Goal: Task Accomplishment & Management: Manage account settings

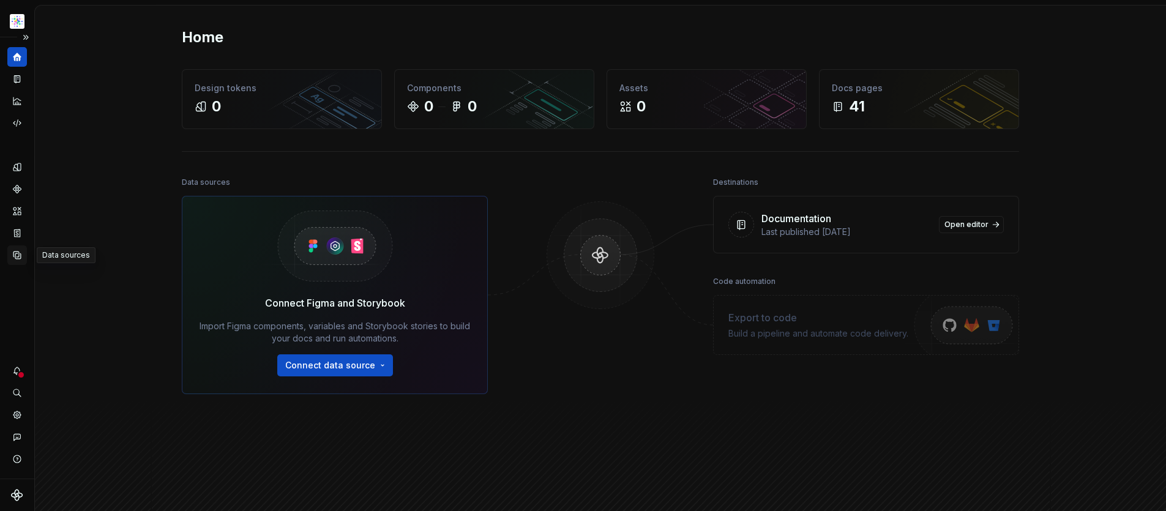
click at [17, 255] on icon "Data sources" at bounding box center [17, 255] width 11 height 11
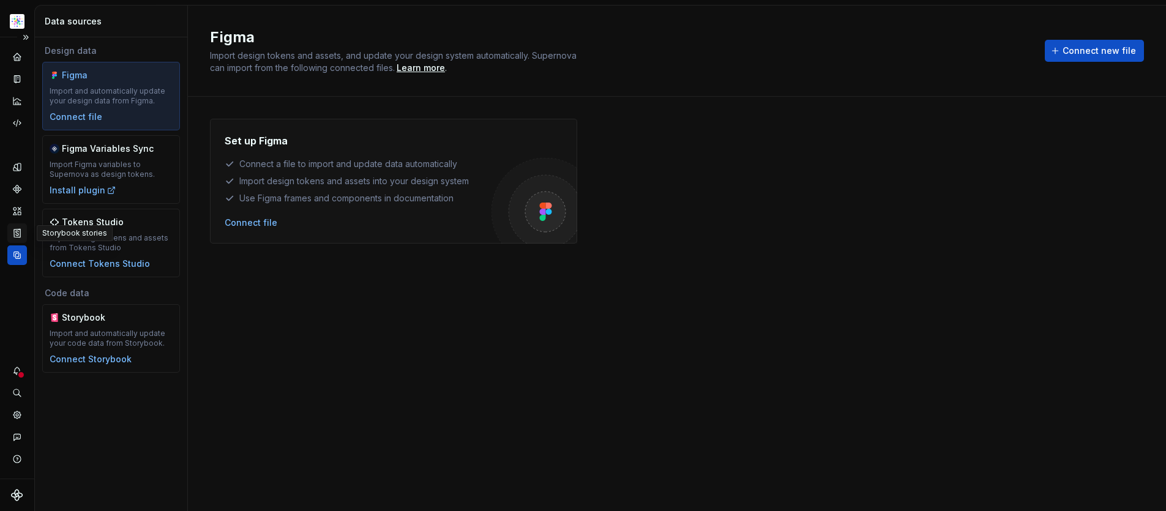
click at [20, 235] on icon "Storybook stories" at bounding box center [17, 233] width 11 height 11
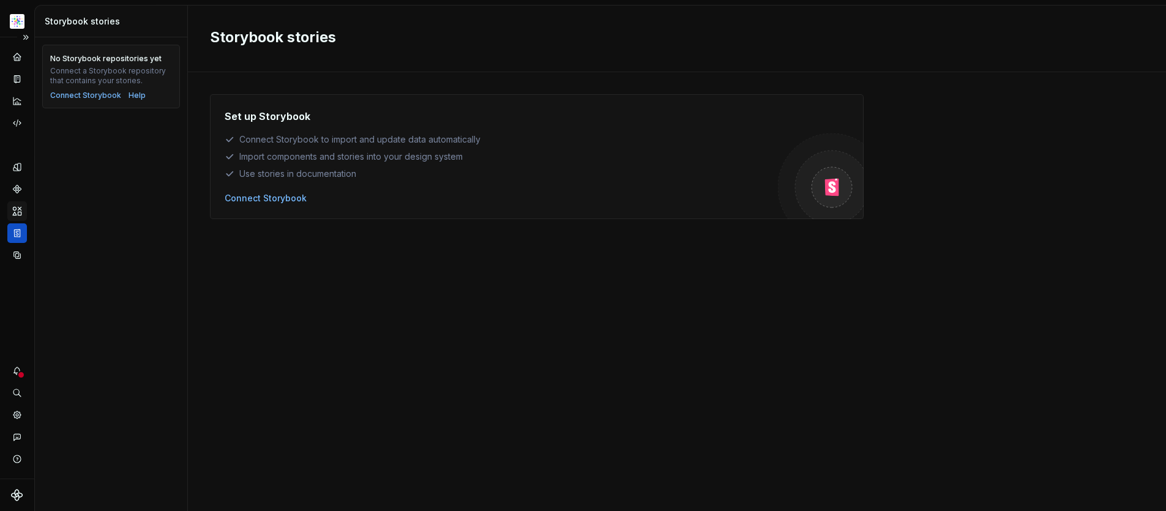
click at [17, 212] on icon "Assets" at bounding box center [17, 211] width 11 height 11
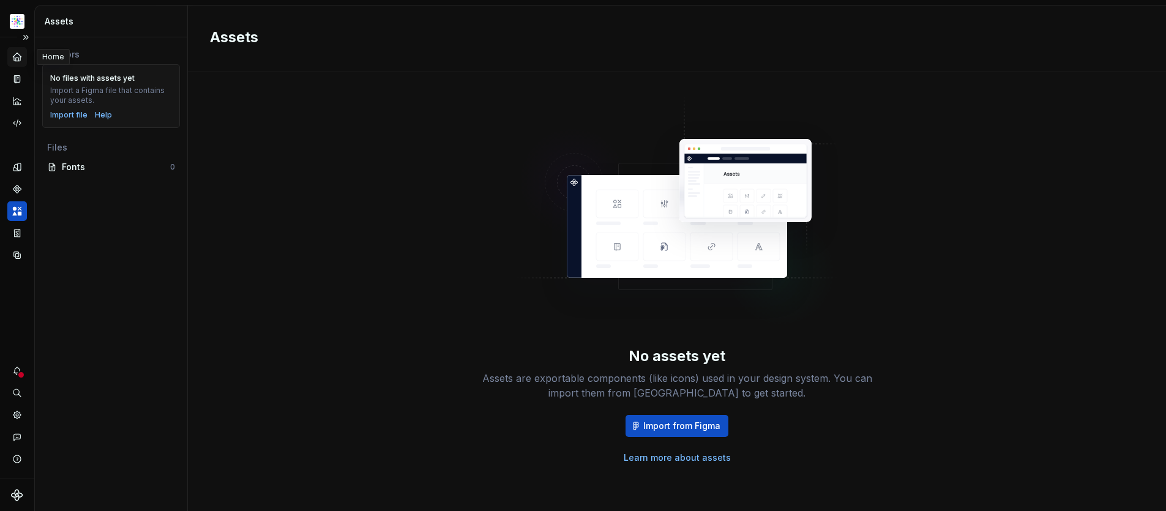
click at [16, 56] on icon "Home" at bounding box center [17, 57] width 8 height 8
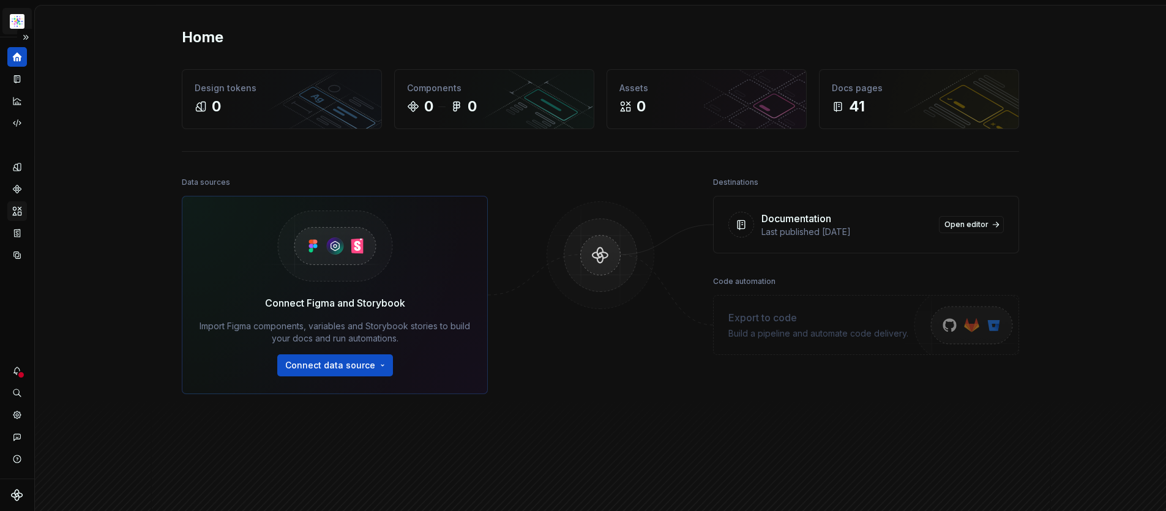
click at [18, 20] on html "SN Structure test S Dataset Astellas Elements Home Design tokens 0 Components 0…" at bounding box center [583, 255] width 1166 height 511
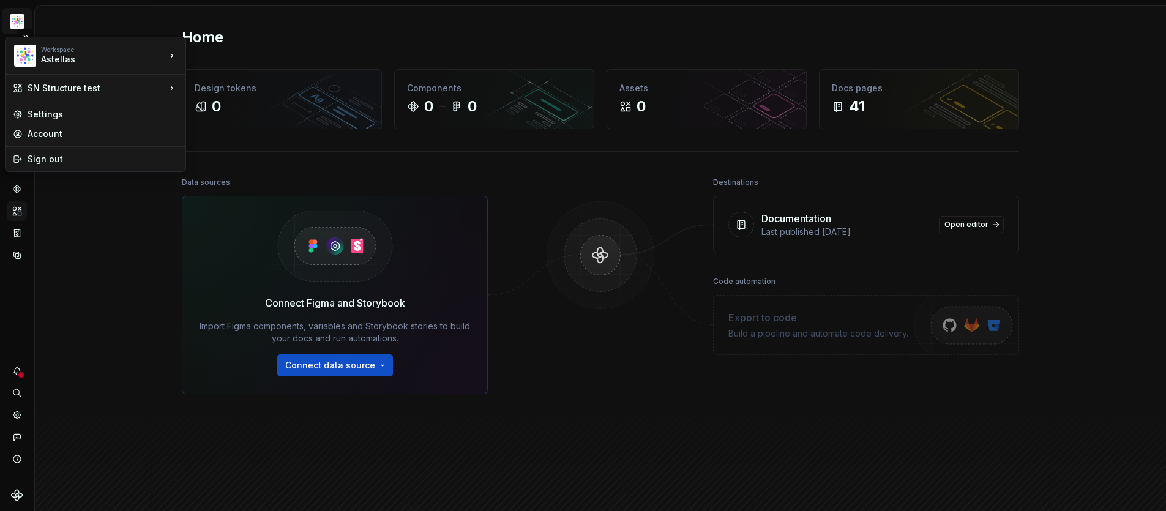
click at [19, 21] on html "SN Structure test S Dataset Astellas Elements Home Design tokens 0 Components 0…" at bounding box center [583, 255] width 1166 height 511
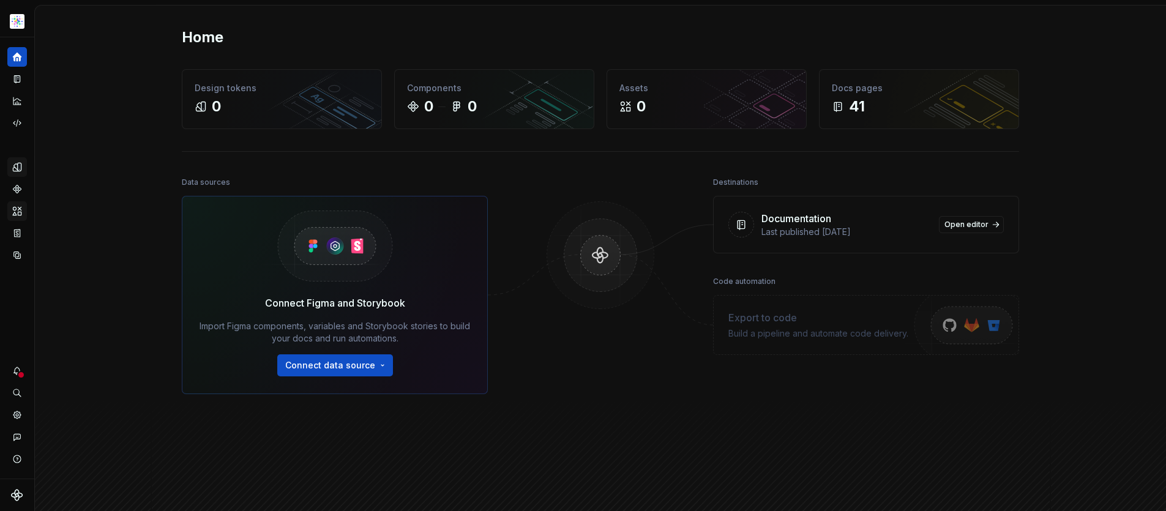
click at [18, 171] on icon "Design tokens" at bounding box center [17, 167] width 8 height 8
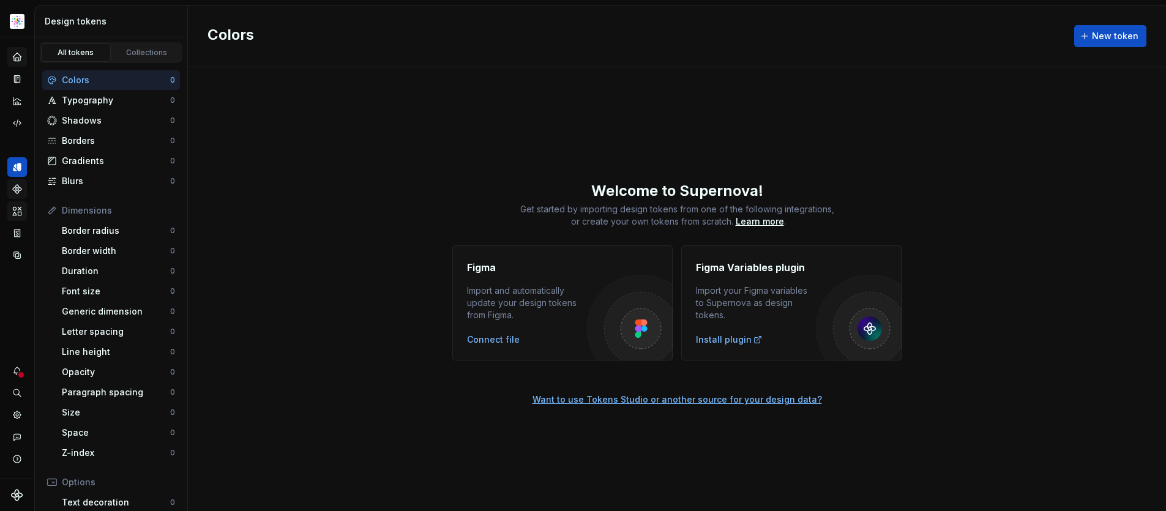
click at [16, 185] on g "Components" at bounding box center [17, 189] width 9 height 9
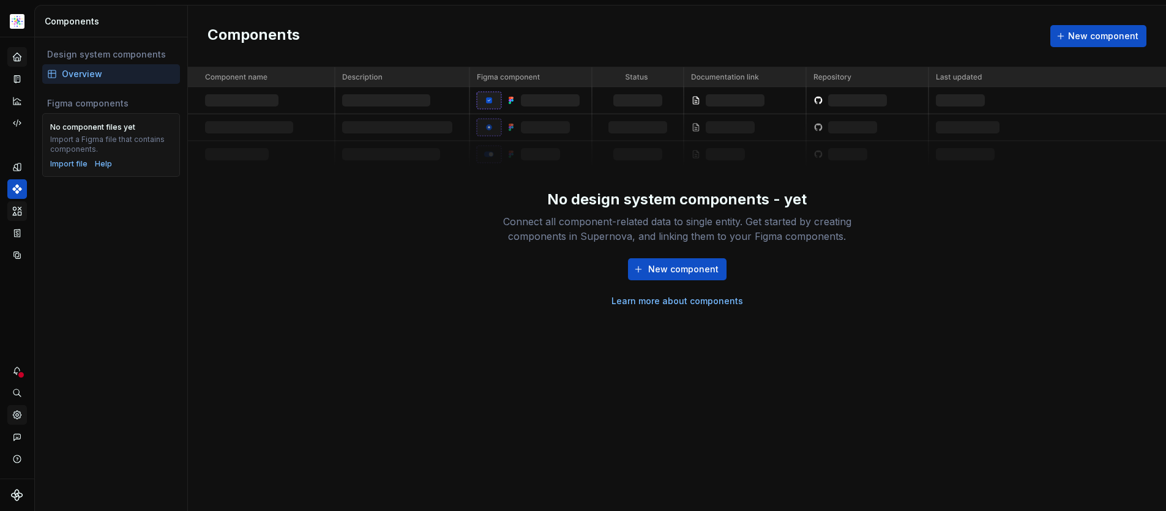
click at [20, 416] on icon "Settings" at bounding box center [17, 414] width 11 height 11
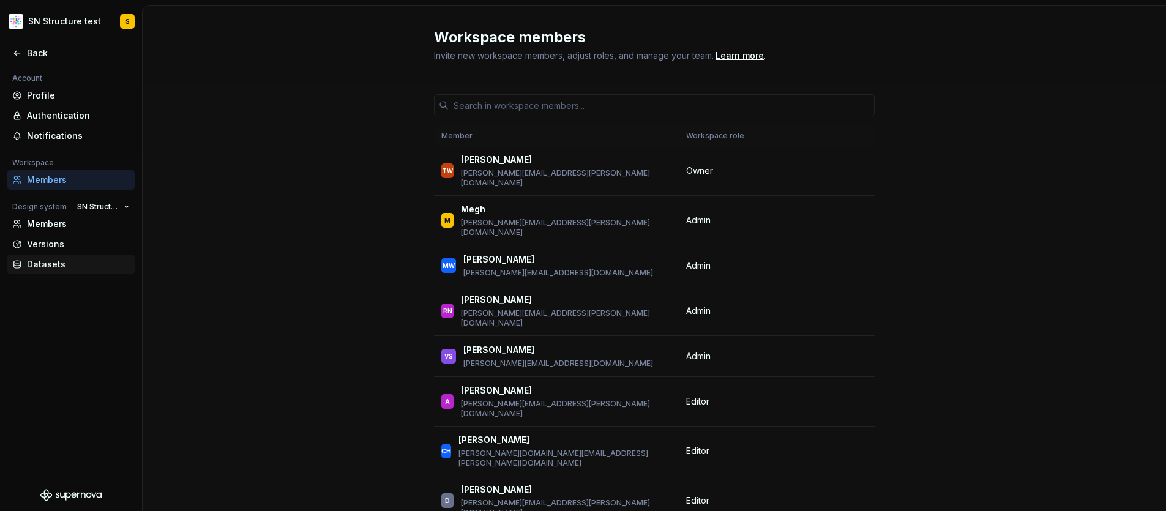
click at [40, 265] on div "Datasets" at bounding box center [78, 264] width 103 height 12
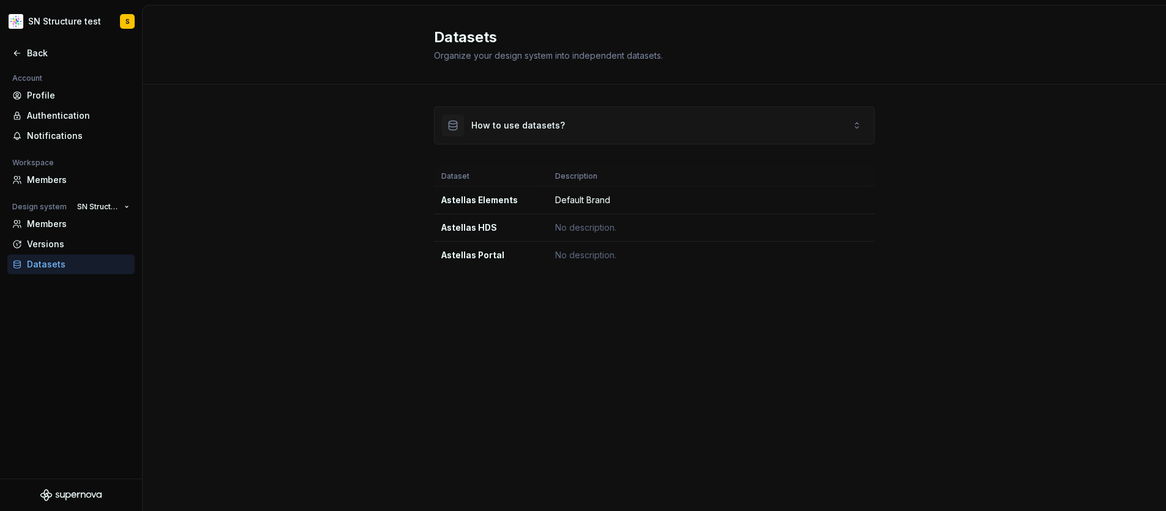
click at [563, 127] on div "How to use datasets?" at bounding box center [653, 125] width 439 height 37
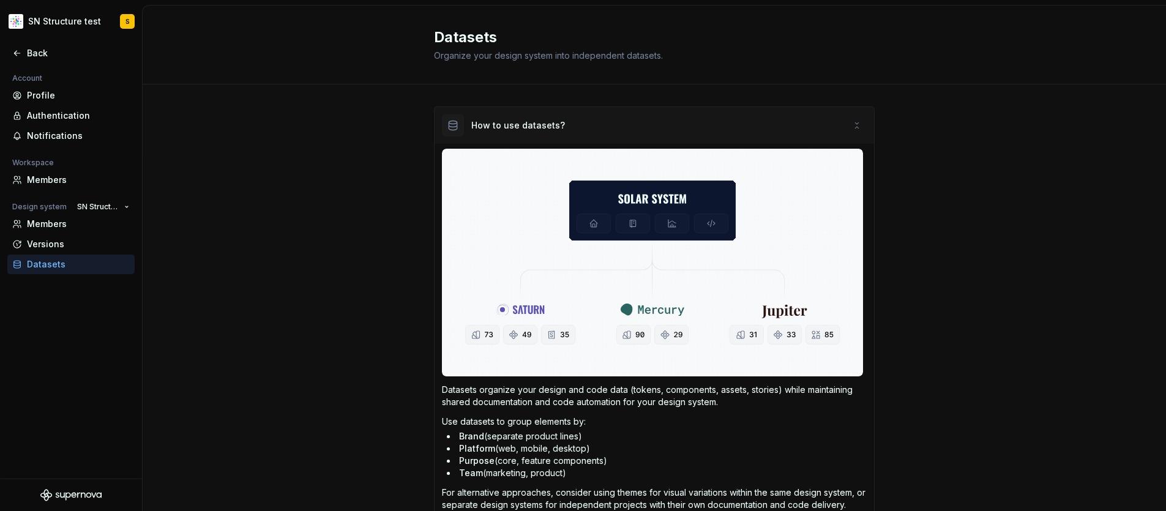
click at [852, 123] on icon at bounding box center [857, 126] width 10 height 10
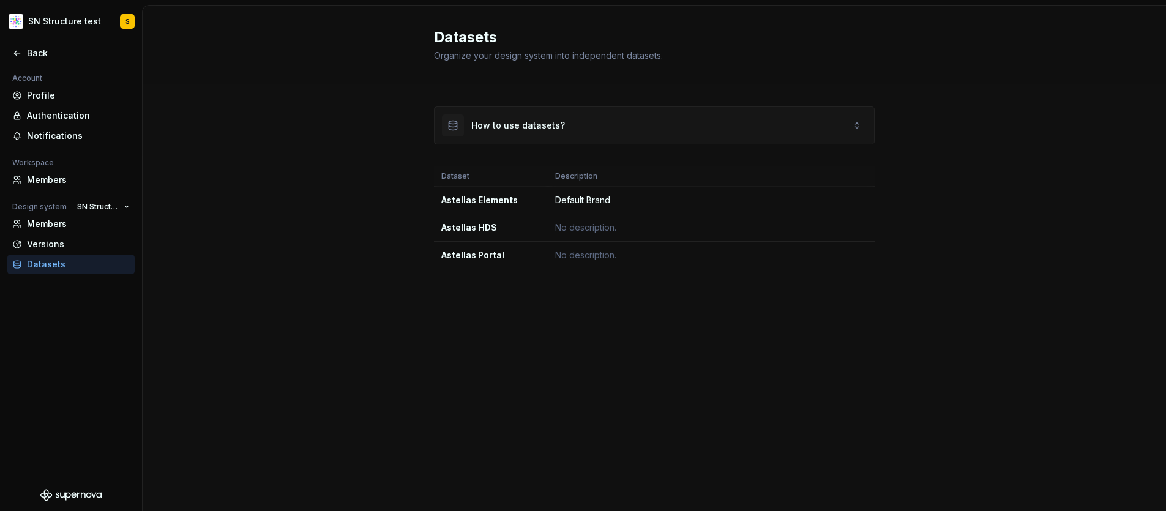
click at [861, 130] on div "How to use datasets?" at bounding box center [653, 125] width 439 height 37
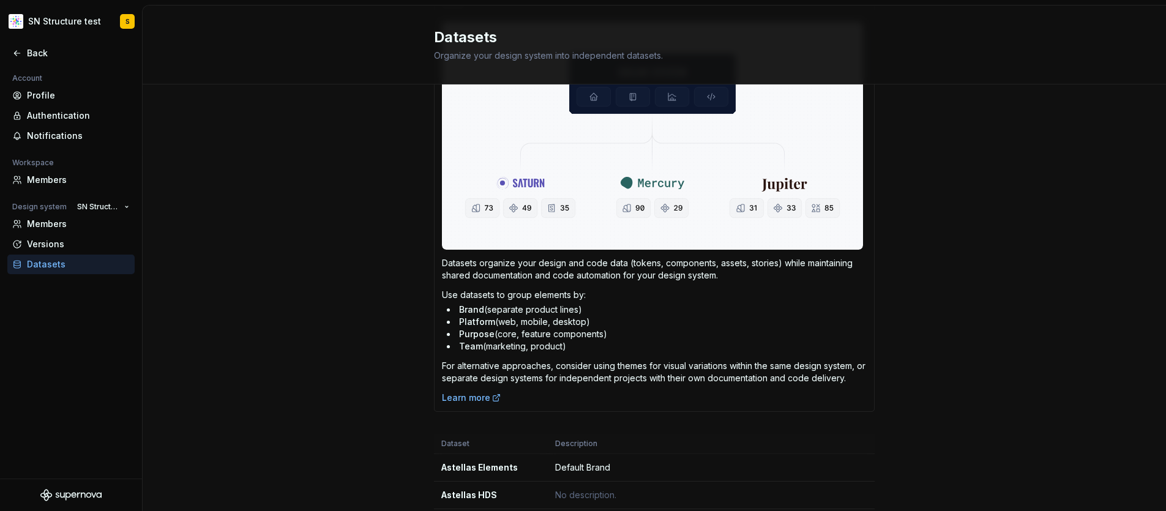
scroll to position [174, 0]
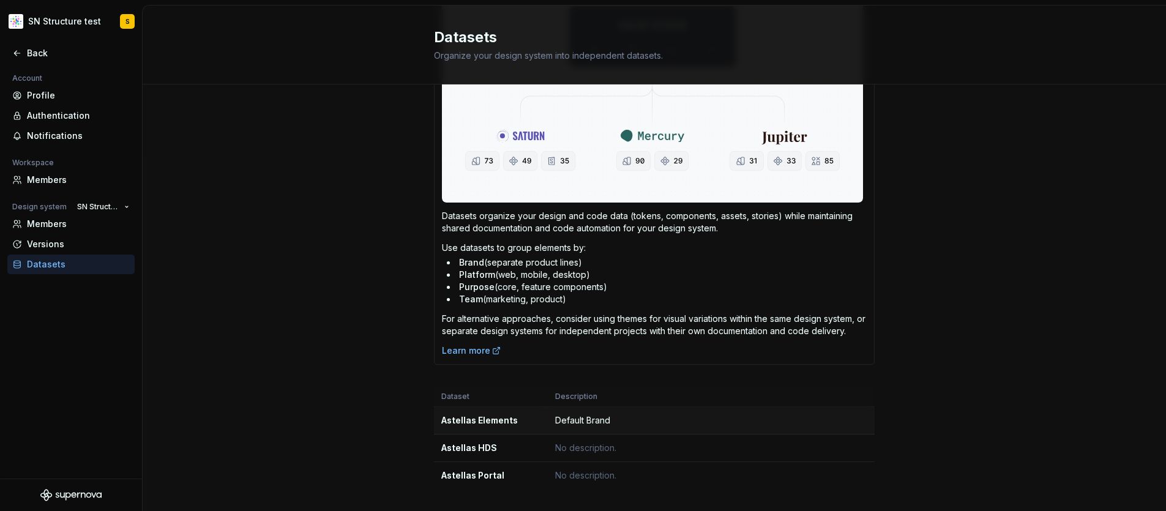
click at [558, 419] on td "Default Brand" at bounding box center [711, 421] width 327 height 28
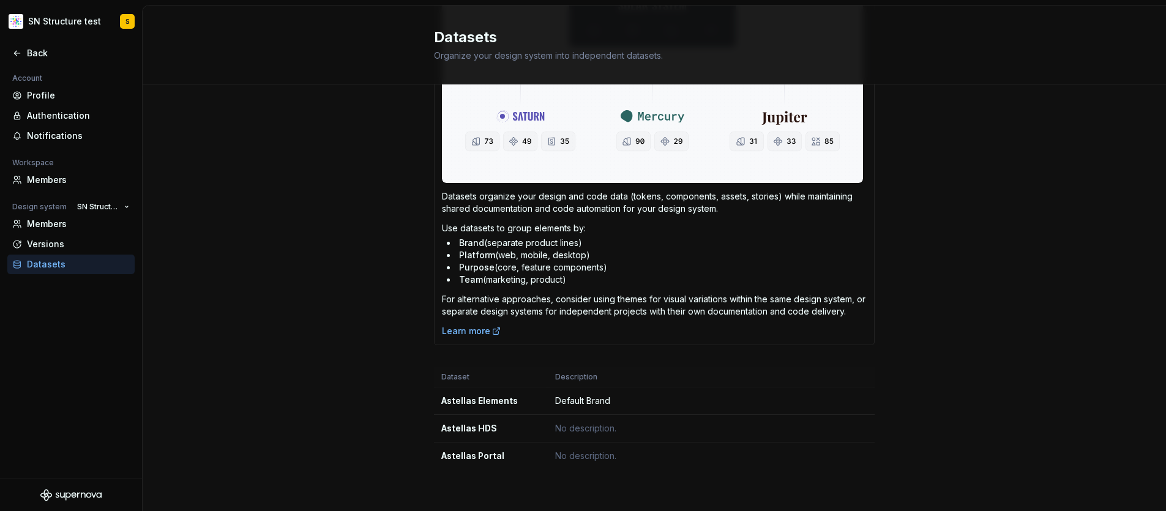
scroll to position [186, 0]
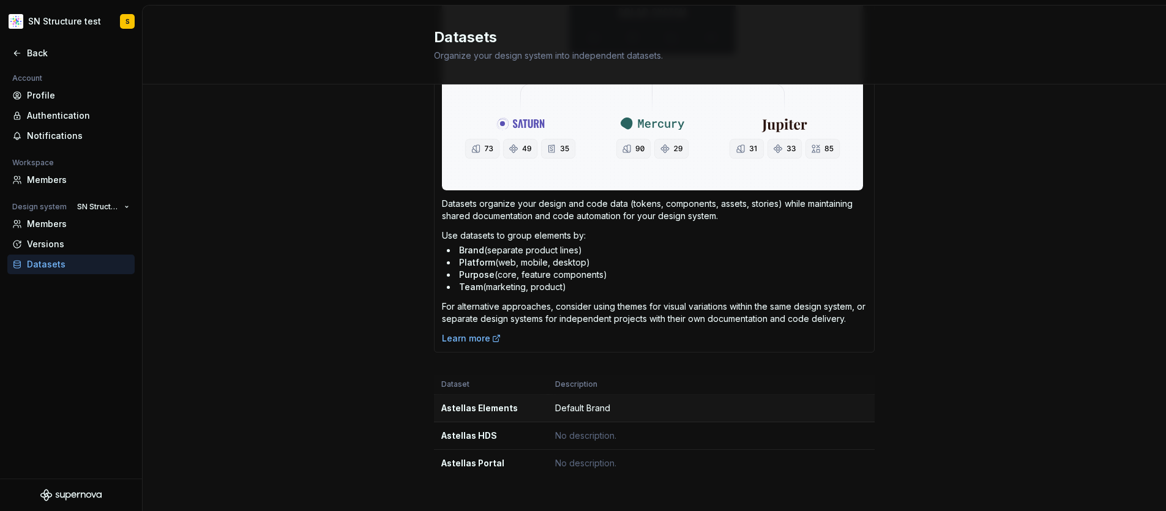
click at [456, 406] on div "Astellas Elements" at bounding box center [490, 408] width 99 height 12
click at [127, 206] on button "SN Structure test" at bounding box center [103, 206] width 63 height 17
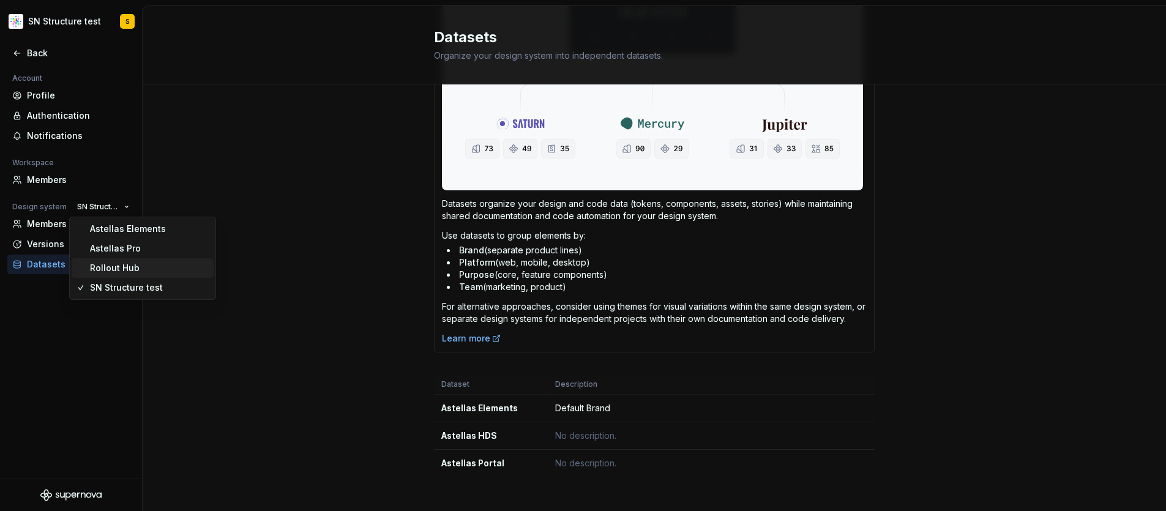
click at [133, 263] on div "Rollout Hub" at bounding box center [115, 268] width 50 height 12
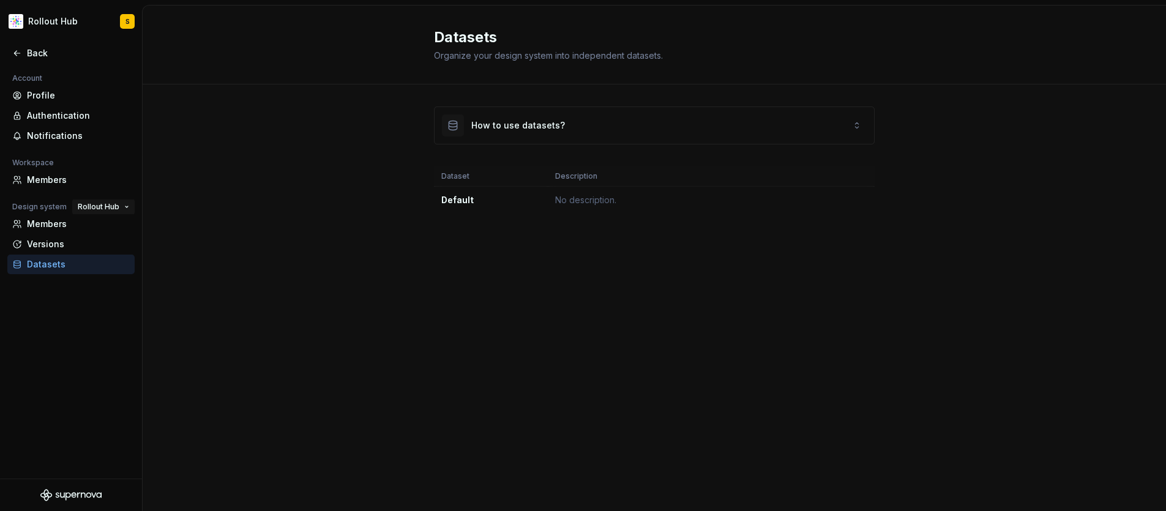
click at [116, 205] on span "Rollout Hub" at bounding box center [99, 207] width 42 height 10
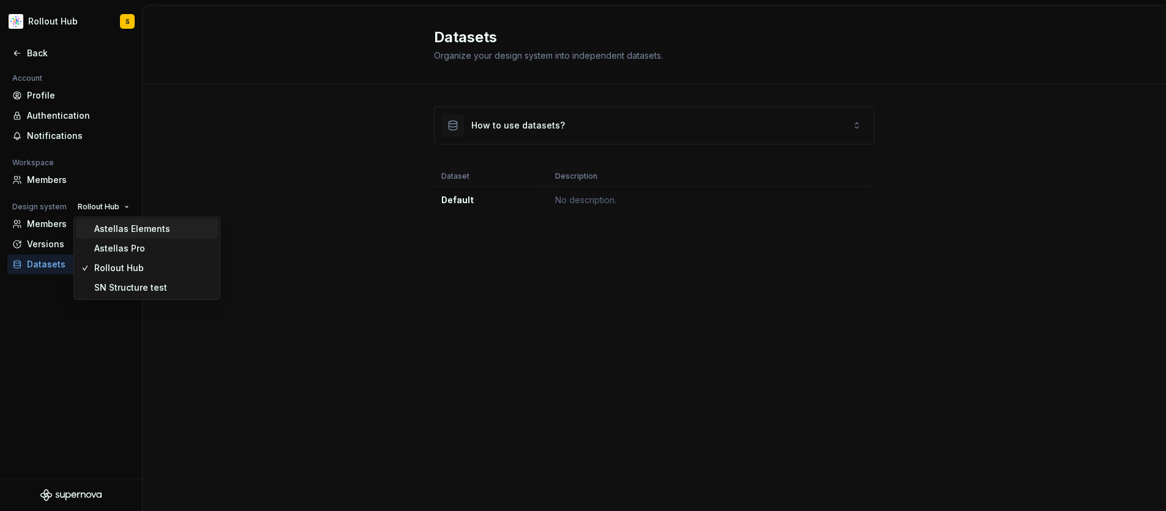
click at [133, 226] on div "Astellas Elements" at bounding box center [132, 229] width 76 height 12
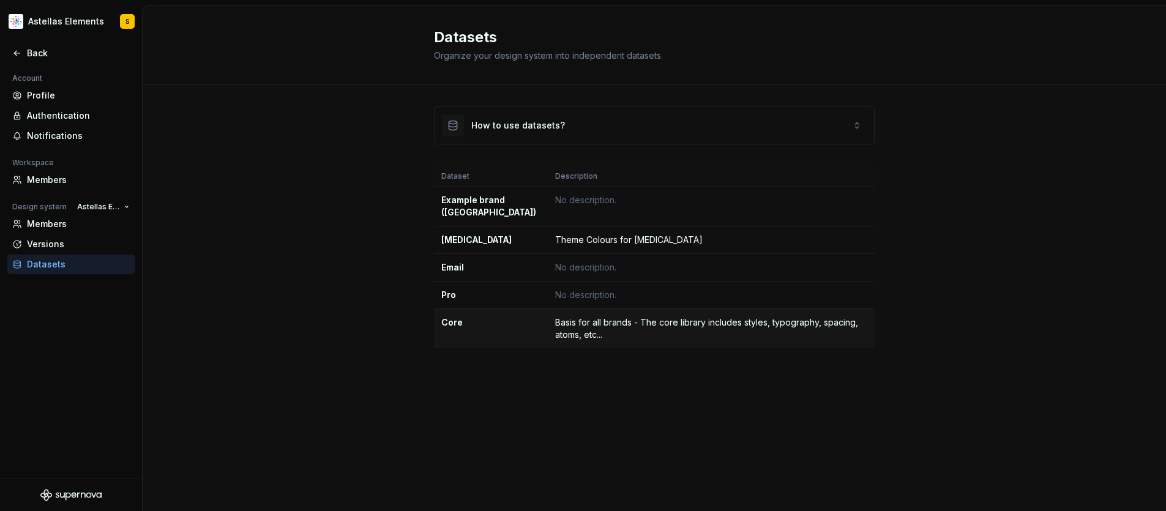
click at [544, 315] on td "Core" at bounding box center [491, 329] width 114 height 40
click at [515, 316] on div "Core" at bounding box center [490, 322] width 99 height 12
click at [513, 234] on div "Padcev" at bounding box center [490, 240] width 99 height 12
click at [510, 201] on div "Example brand (US)" at bounding box center [490, 206] width 99 height 24
click at [28, 45] on div "Back" at bounding box center [70, 53] width 127 height 20
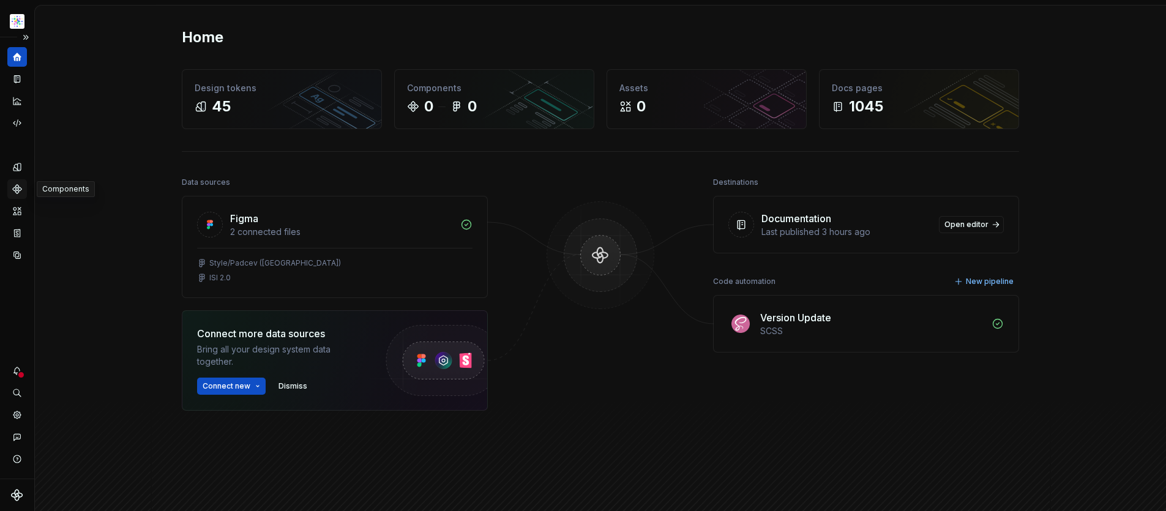
click at [17, 191] on icon "Components" at bounding box center [17, 189] width 8 height 8
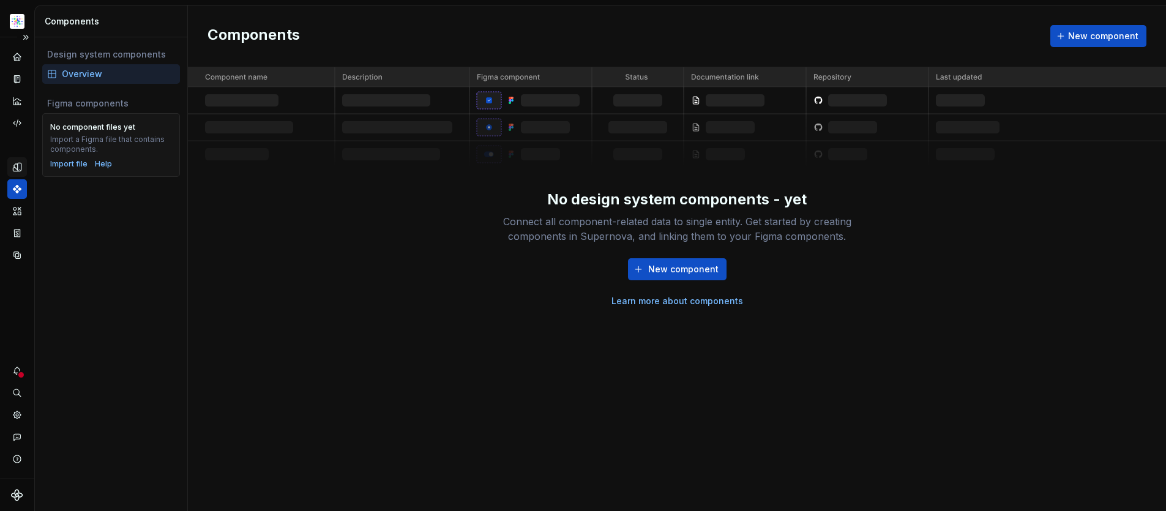
click at [13, 166] on icon "Design tokens" at bounding box center [17, 167] width 8 height 8
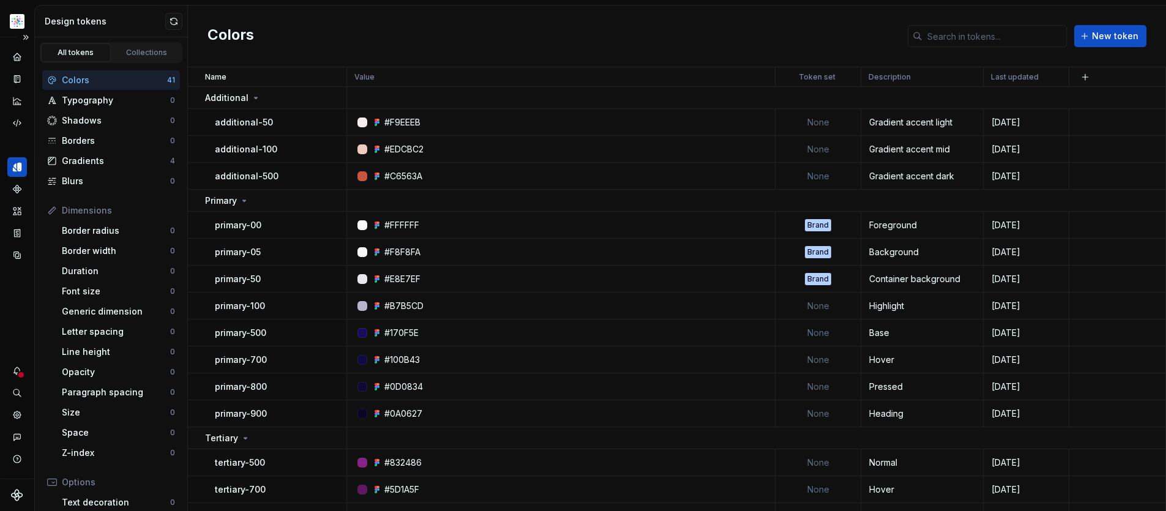
click at [846, 75] on html "Astellas Elements S Dataset Example brand (US) Design tokens All tokens Collect…" at bounding box center [583, 255] width 1166 height 511
click at [811, 121] on td "None" at bounding box center [818, 122] width 86 height 27
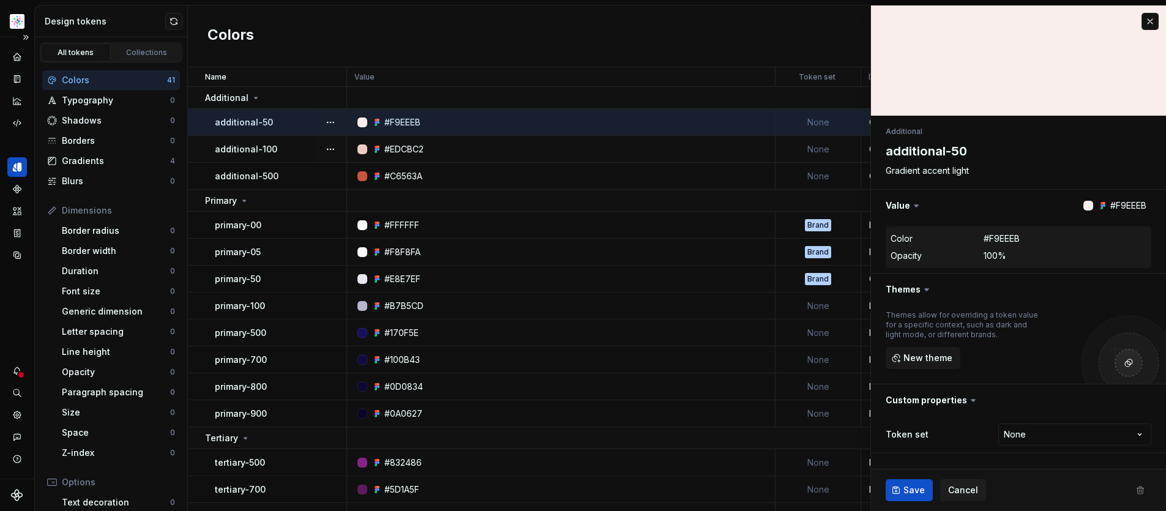
type textarea "*"
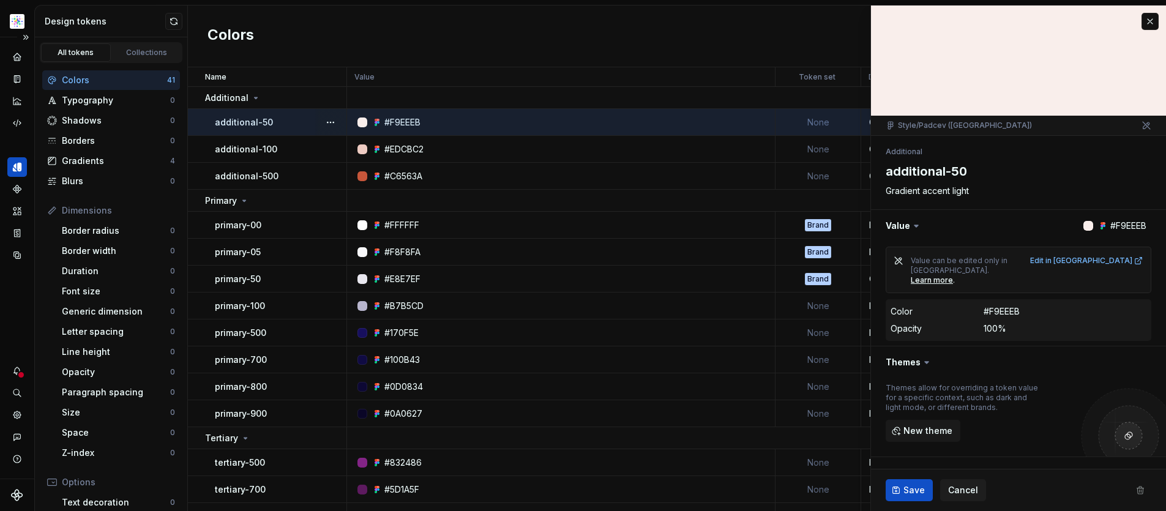
click at [1141, 18] on button "button" at bounding box center [1149, 21] width 17 height 17
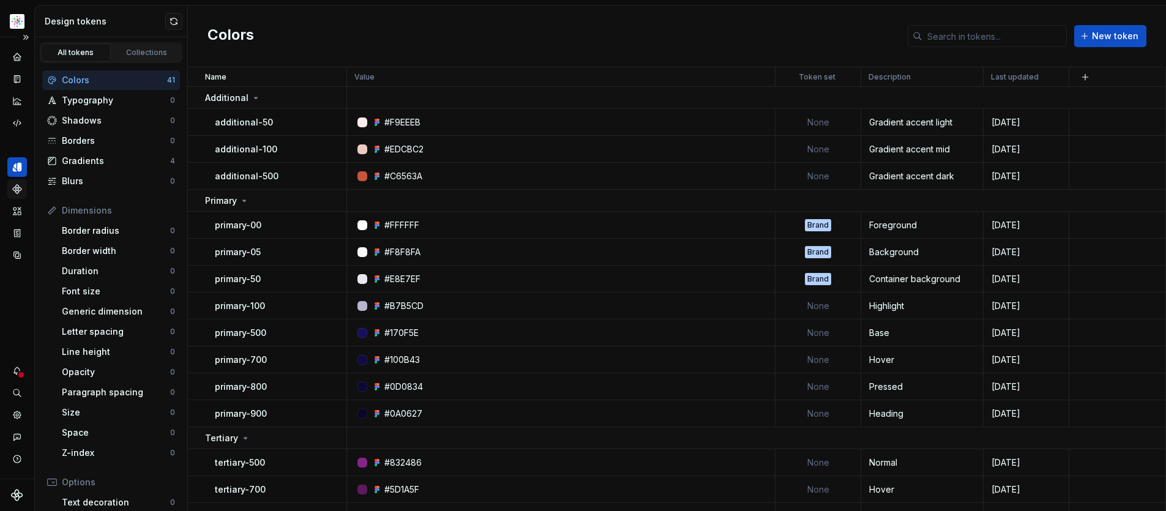
click at [14, 186] on icon "Components" at bounding box center [17, 189] width 11 height 11
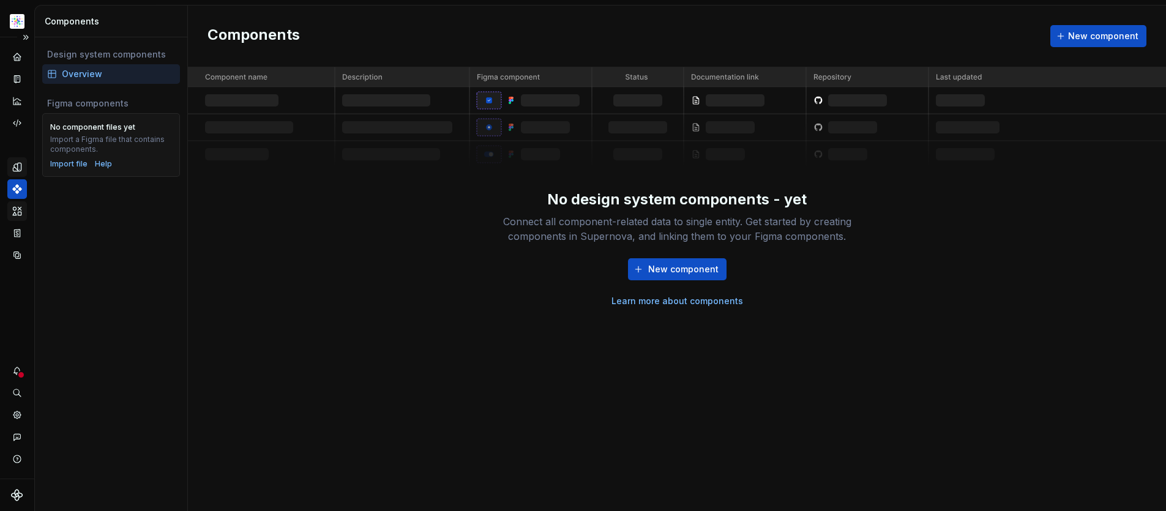
click at [17, 206] on icon "Assets" at bounding box center [17, 211] width 11 height 11
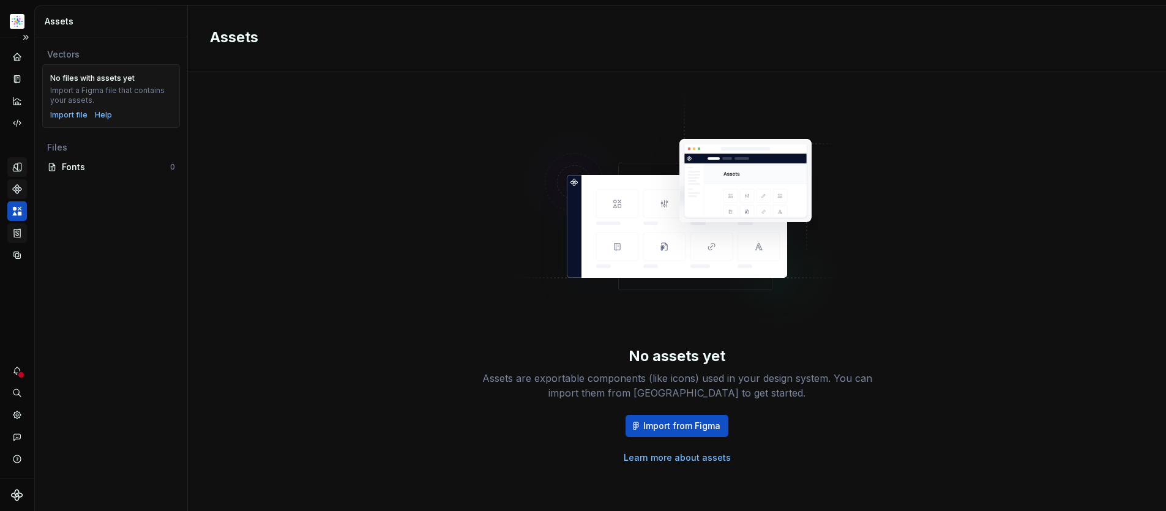
click at [17, 231] on icon "Storybook stories" at bounding box center [17, 233] width 11 height 11
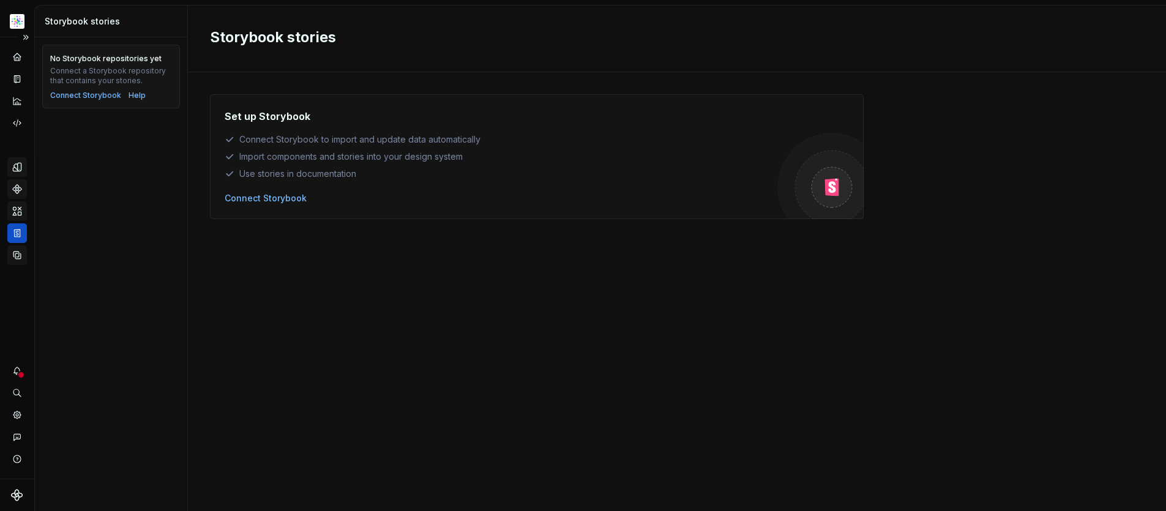
click at [16, 252] on icon "Data sources" at bounding box center [17, 255] width 11 height 11
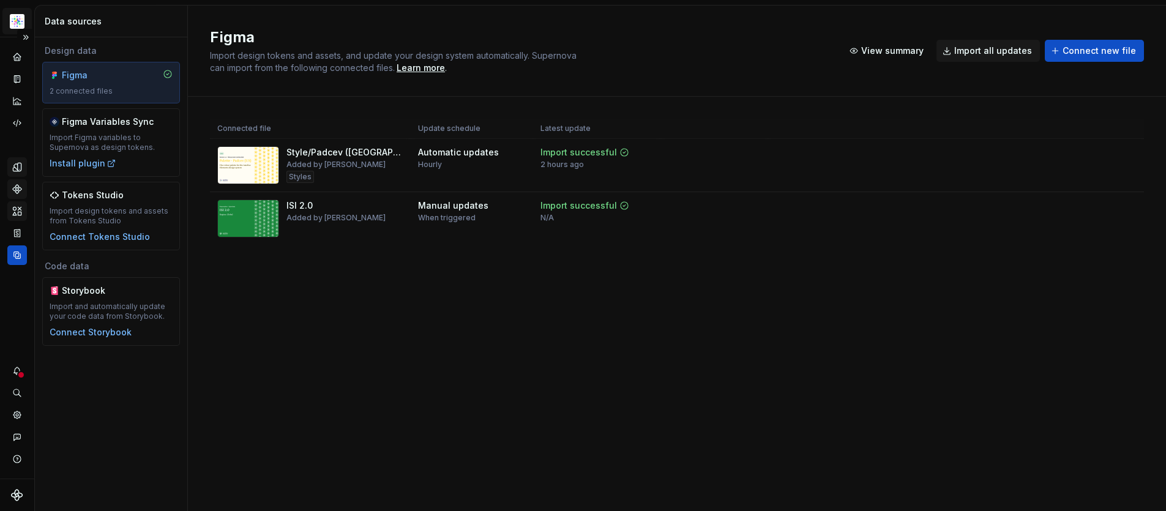
click at [21, 21] on html "Astellas Elements S Dataset Example brand (US) Data sources Design data Figma 2…" at bounding box center [583, 255] width 1166 height 511
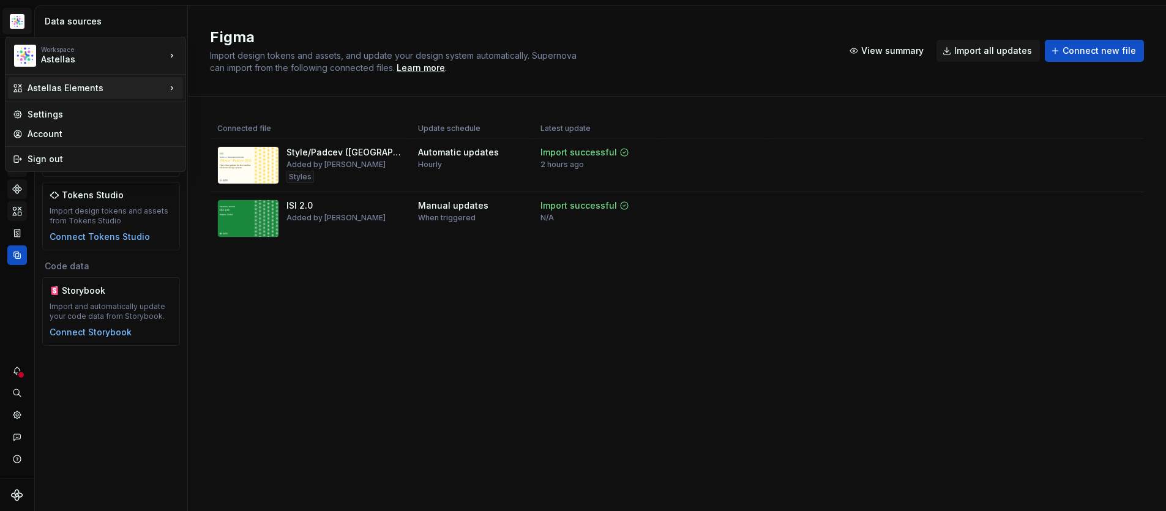
click at [77, 85] on div "Astellas Elements" at bounding box center [97, 88] width 138 height 12
click at [228, 149] on div "SN Structure test" at bounding box center [246, 152] width 80 height 12
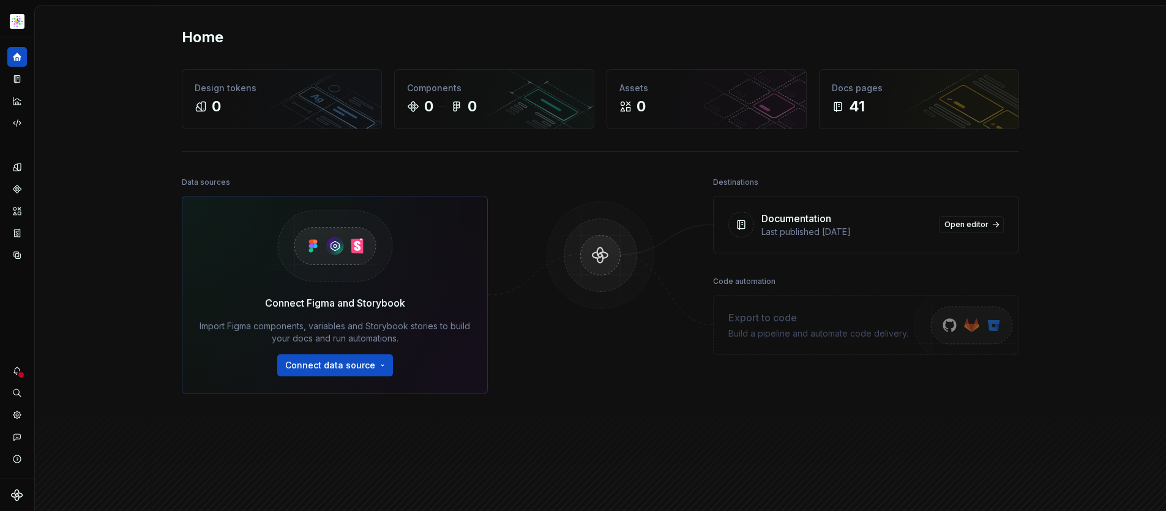
click at [81, 355] on div "Home Design tokens 0 Components 0 0 Assets 0 Docs pages 41 Data sources Connect…" at bounding box center [600, 279] width 1131 height 546
